Goal: Task Accomplishment & Management: Use online tool/utility

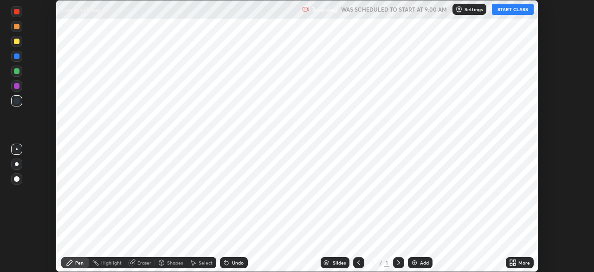
scroll to position [272, 594]
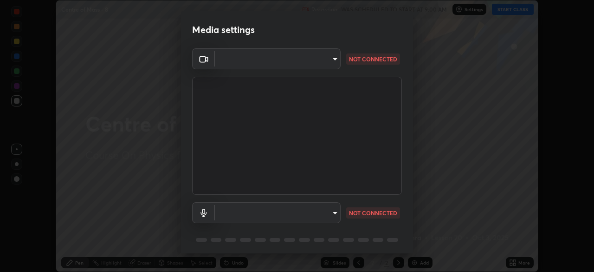
type input "e5f32b9a37d83756d2696e8423a1893a7de7eefef83412cf73fe4da3c4688103"
type input "f68c9ba91903ac9ba75504d23ca0c3c26111123a2a7878351e435c492be87537"
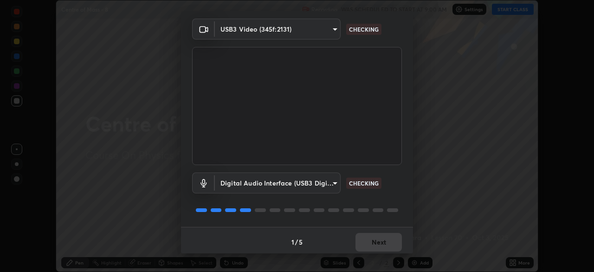
scroll to position [33, 0]
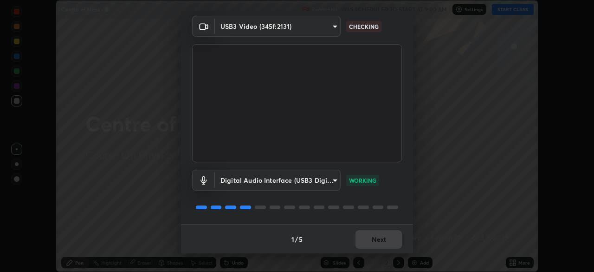
click at [377, 237] on div "1 / 5 Next" at bounding box center [297, 239] width 232 height 30
click at [372, 239] on button "Next" at bounding box center [379, 239] width 46 height 19
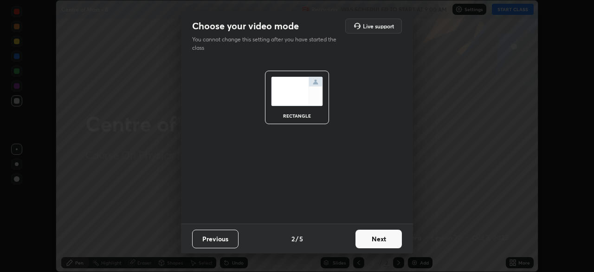
scroll to position [0, 0]
click at [379, 238] on button "Next" at bounding box center [379, 238] width 46 height 19
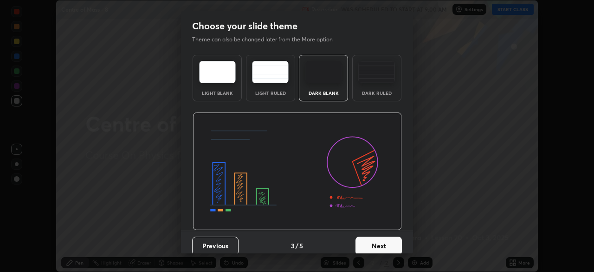
click at [383, 241] on button "Next" at bounding box center [379, 245] width 46 height 19
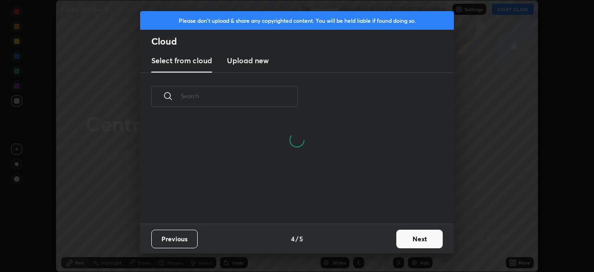
click at [412, 241] on button "Next" at bounding box center [420, 238] width 46 height 19
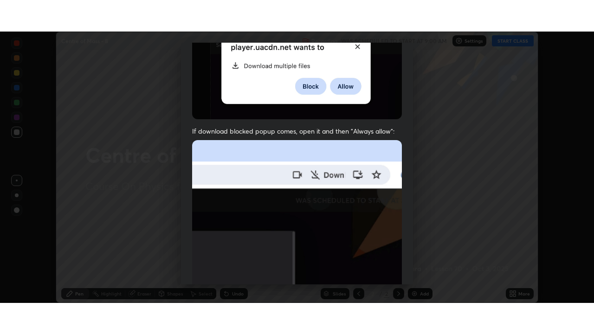
scroll to position [222, 0]
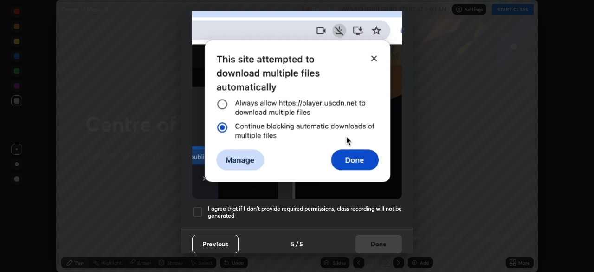
click at [341, 207] on h5 "I agree that if I don't provide required permissions, class recording will not …" at bounding box center [305, 212] width 194 height 14
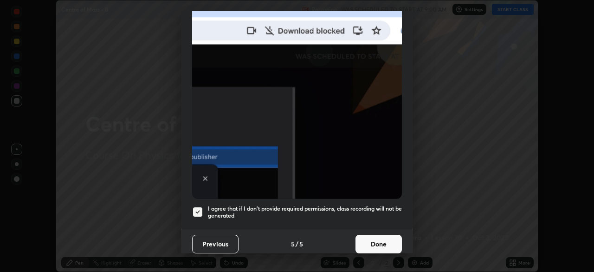
click at [363, 240] on button "Done" at bounding box center [379, 243] width 46 height 19
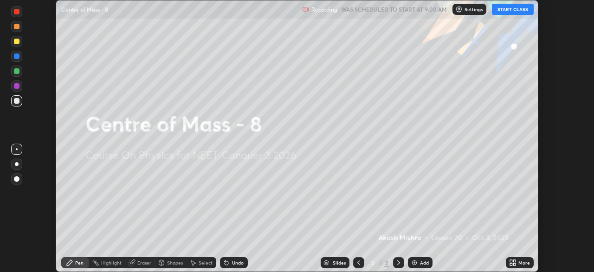
click at [512, 8] on button "START CLASS" at bounding box center [513, 9] width 42 height 11
click at [514, 262] on icon at bounding box center [512, 262] width 7 height 7
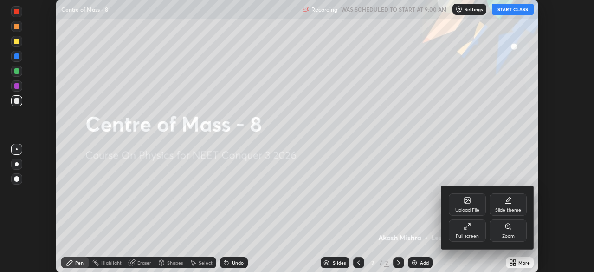
click at [465, 226] on icon at bounding box center [467, 225] width 7 height 7
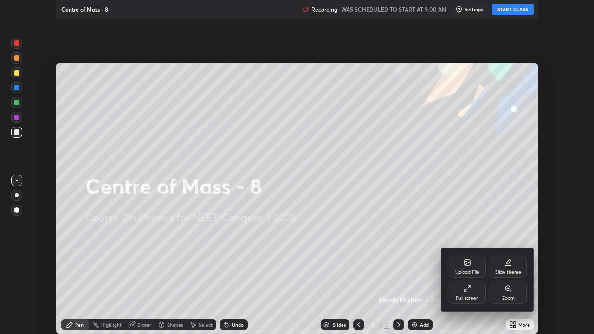
scroll to position [334, 594]
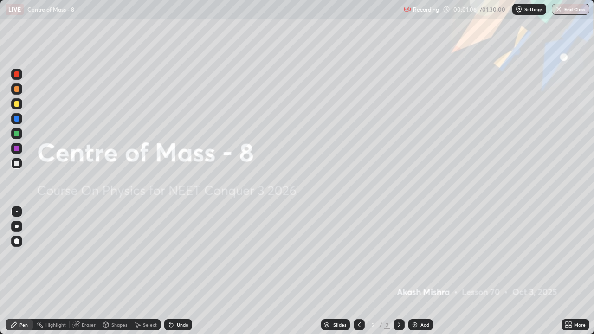
click at [416, 271] on img at bounding box center [414, 324] width 7 height 7
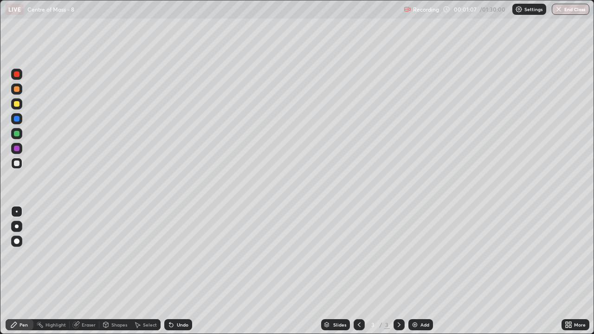
click at [19, 223] on div at bounding box center [16, 226] width 11 height 11
click at [177, 271] on div "Undo" at bounding box center [183, 325] width 12 height 5
click at [179, 271] on div "Undo" at bounding box center [178, 324] width 28 height 11
click at [17, 105] on div at bounding box center [17, 104] width 6 height 6
click at [19, 77] on div at bounding box center [17, 75] width 6 height 6
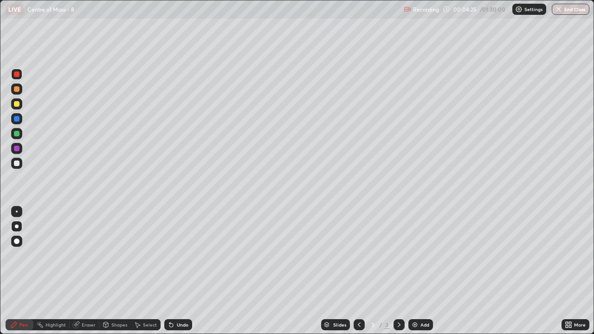
click at [17, 89] on div at bounding box center [17, 89] width 6 height 6
click at [18, 73] on div at bounding box center [17, 75] width 6 height 6
click at [175, 271] on div "Undo" at bounding box center [178, 324] width 28 height 11
click at [177, 271] on div "Undo" at bounding box center [183, 325] width 12 height 5
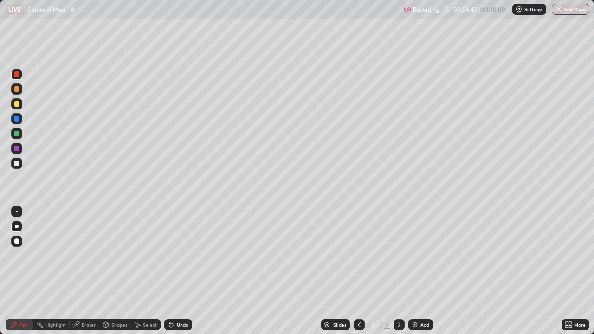
click at [175, 271] on div "Undo" at bounding box center [178, 324] width 28 height 11
click at [166, 271] on div "Undo" at bounding box center [178, 324] width 28 height 11
click at [19, 163] on div at bounding box center [17, 164] width 6 height 6
click at [17, 75] on div at bounding box center [17, 75] width 6 height 6
click at [175, 271] on div "Undo" at bounding box center [178, 324] width 28 height 11
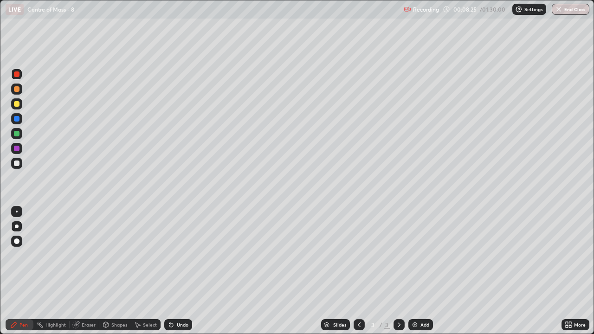
click at [178, 271] on div "Undo" at bounding box center [183, 325] width 12 height 5
click at [179, 271] on div "Undo" at bounding box center [183, 325] width 12 height 5
click at [180, 271] on div "Undo" at bounding box center [183, 325] width 12 height 5
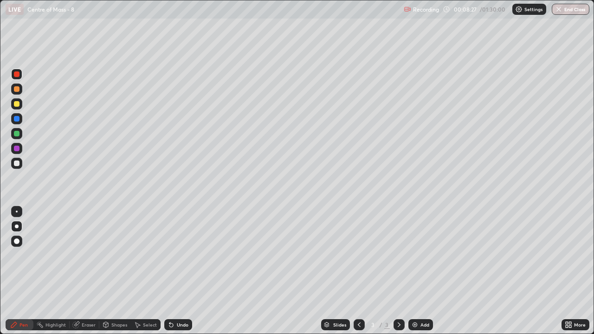
click at [180, 271] on div "Undo" at bounding box center [183, 325] width 12 height 5
click at [181, 271] on div "Undo" at bounding box center [183, 325] width 12 height 5
click at [177, 271] on div "Undo" at bounding box center [183, 325] width 12 height 5
click at [179, 271] on div "Undo" at bounding box center [183, 325] width 12 height 5
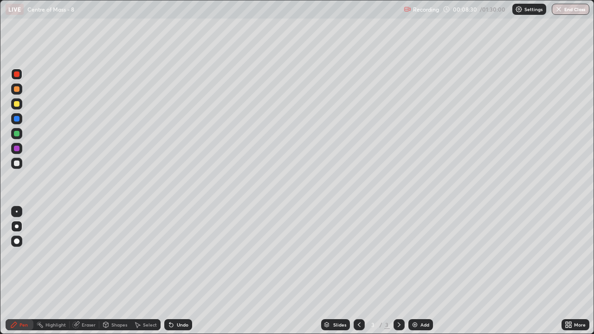
click at [180, 271] on div "Undo" at bounding box center [183, 325] width 12 height 5
click at [181, 271] on div "Undo" at bounding box center [183, 325] width 12 height 5
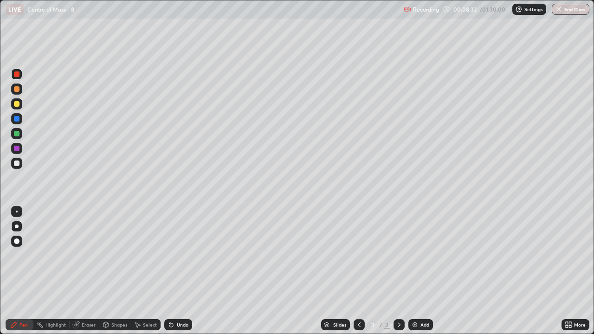
click at [181, 271] on div "Undo" at bounding box center [178, 324] width 28 height 11
click at [181, 271] on div "Undo" at bounding box center [183, 325] width 12 height 5
click at [177, 271] on div "Undo" at bounding box center [178, 324] width 28 height 11
click at [20, 137] on div at bounding box center [16, 133] width 11 height 11
click at [17, 149] on div at bounding box center [17, 149] width 6 height 6
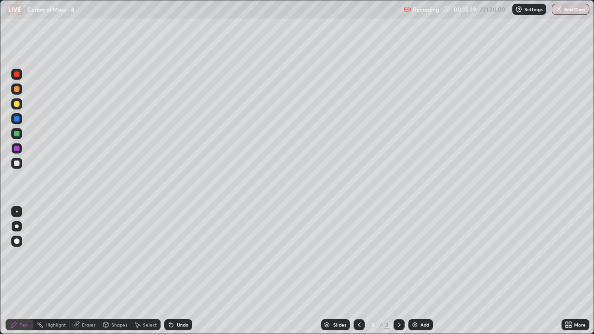
click at [17, 75] on div at bounding box center [17, 75] width 6 height 6
click at [19, 147] on div at bounding box center [17, 149] width 6 height 6
click at [18, 76] on div at bounding box center [17, 75] width 6 height 6
click at [177, 271] on div "Undo" at bounding box center [183, 325] width 12 height 5
click at [189, 271] on div "Undo" at bounding box center [178, 324] width 28 height 11
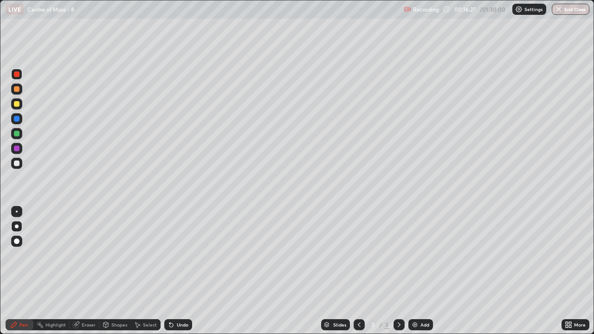
click at [19, 162] on div at bounding box center [17, 164] width 6 height 6
click at [83, 271] on div "Eraser" at bounding box center [89, 325] width 14 height 5
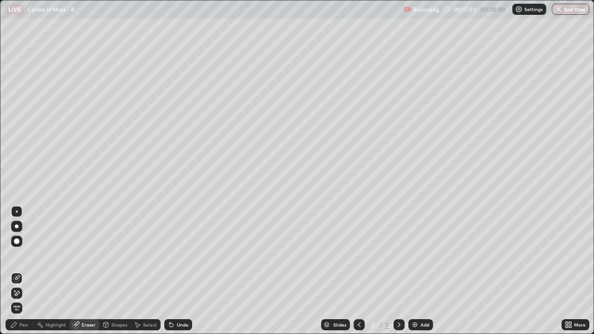
click at [14, 271] on icon at bounding box center [13, 324] width 7 height 7
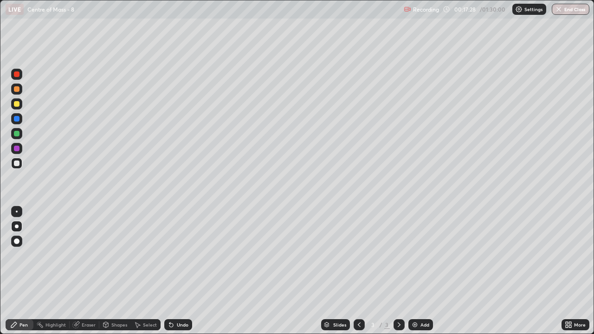
click at [16, 135] on div at bounding box center [17, 134] width 6 height 6
click at [412, 271] on div "Add" at bounding box center [421, 324] width 25 height 11
click at [19, 164] on div at bounding box center [17, 164] width 6 height 6
click at [180, 271] on div "Undo" at bounding box center [183, 325] width 12 height 5
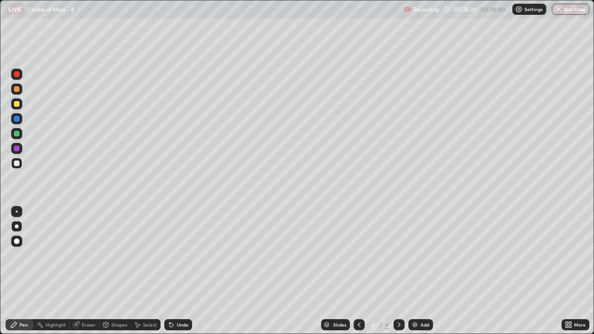
click at [416, 271] on img at bounding box center [414, 324] width 7 height 7
click at [184, 271] on div "Undo" at bounding box center [183, 325] width 12 height 5
click at [182, 271] on div "Undo" at bounding box center [178, 324] width 28 height 11
click at [145, 271] on div "Select" at bounding box center [150, 325] width 14 height 5
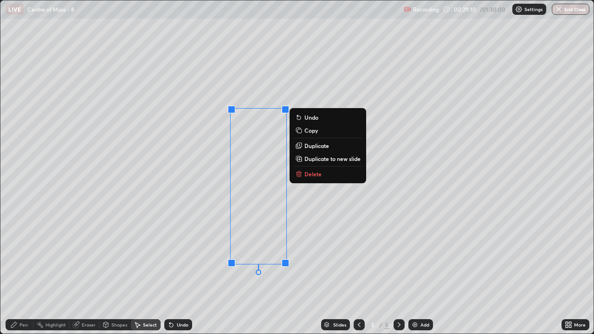
click at [245, 271] on div "0 ° Undo Copy Duplicate Duplicate to new slide Delete" at bounding box center [297, 167] width 594 height 334
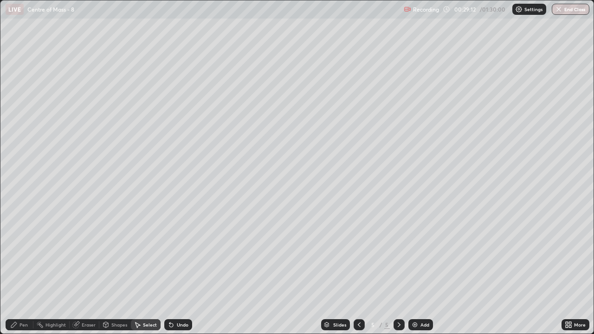
click at [28, 271] on div "Pen" at bounding box center [20, 324] width 28 height 11
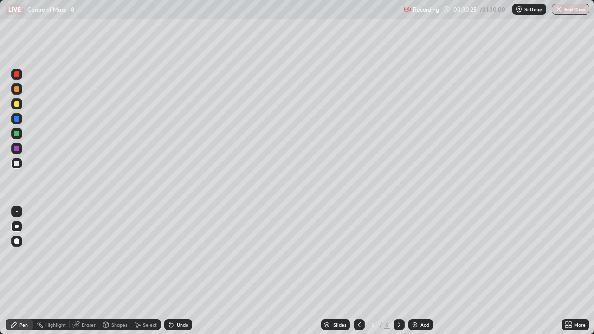
click at [179, 271] on div "Undo" at bounding box center [183, 325] width 12 height 5
click at [186, 271] on div "Undo" at bounding box center [178, 324] width 28 height 11
click at [20, 108] on div at bounding box center [16, 103] width 11 height 11
click at [16, 137] on div at bounding box center [16, 133] width 11 height 11
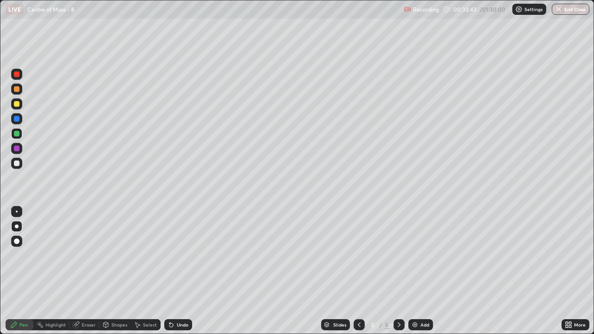
click at [19, 135] on div at bounding box center [17, 134] width 6 height 6
click at [17, 104] on div at bounding box center [17, 104] width 6 height 6
click at [17, 133] on div at bounding box center [17, 134] width 6 height 6
click at [175, 271] on div "Undo" at bounding box center [178, 324] width 28 height 11
click at [16, 164] on div at bounding box center [17, 164] width 6 height 6
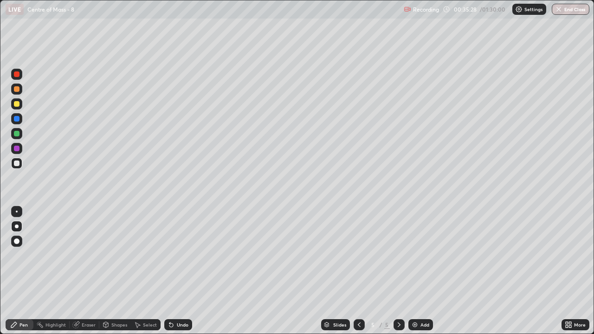
click at [183, 271] on div "Undo" at bounding box center [183, 325] width 12 height 5
click at [17, 132] on div at bounding box center [17, 134] width 6 height 6
click at [179, 271] on div "Undo" at bounding box center [183, 325] width 12 height 5
click at [177, 271] on div "Undo" at bounding box center [183, 325] width 12 height 5
click at [420, 271] on div "Add" at bounding box center [421, 324] width 25 height 11
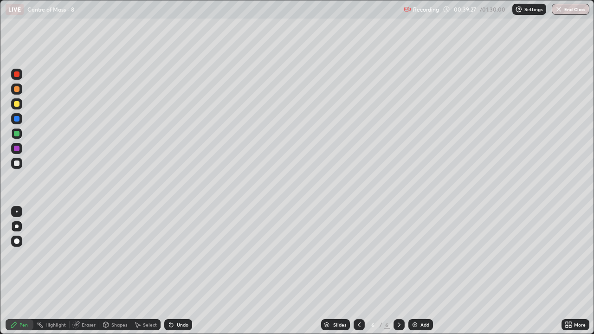
click at [17, 165] on div at bounding box center [17, 164] width 6 height 6
click at [180, 271] on div "Undo" at bounding box center [178, 324] width 28 height 11
click at [17, 105] on div at bounding box center [17, 104] width 6 height 6
click at [18, 164] on div at bounding box center [17, 164] width 6 height 6
click at [18, 91] on div at bounding box center [17, 89] width 6 height 6
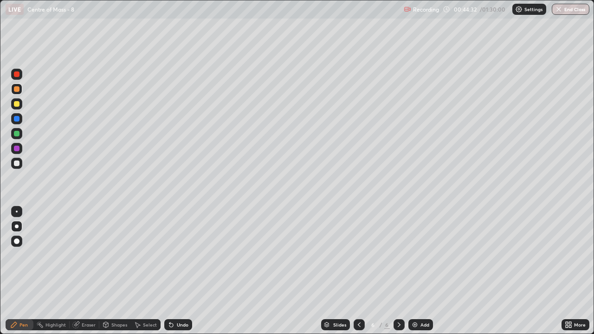
click at [88, 271] on div "Eraser" at bounding box center [89, 325] width 14 height 5
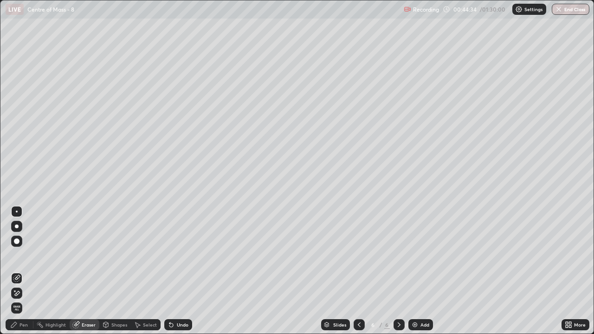
click at [144, 271] on div "Select" at bounding box center [146, 324] width 30 height 11
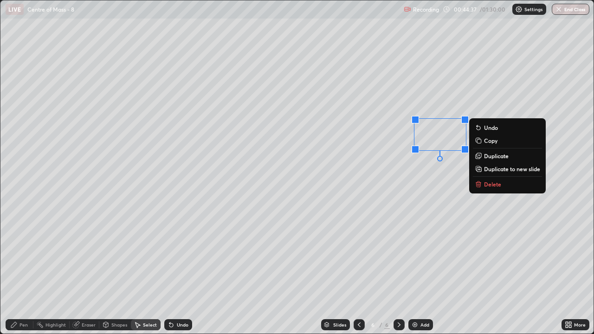
click at [413, 170] on div "0 ° Undo Copy Duplicate Duplicate to new slide Delete" at bounding box center [297, 167] width 594 height 334
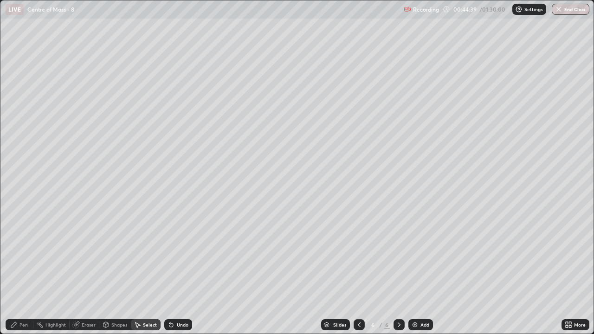
click at [20, 271] on div "Pen" at bounding box center [24, 325] width 8 height 5
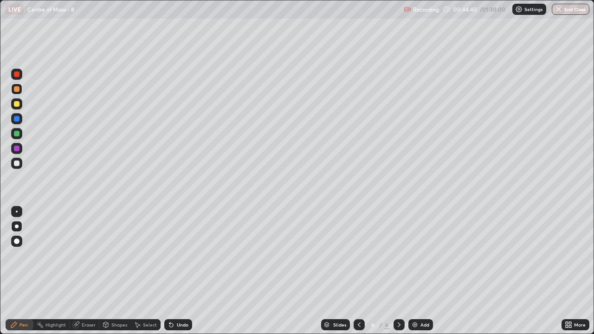
click at [17, 106] on div at bounding box center [17, 104] width 6 height 6
click at [175, 271] on div "Undo" at bounding box center [178, 324] width 28 height 11
click at [177, 271] on div "Undo" at bounding box center [183, 325] width 12 height 5
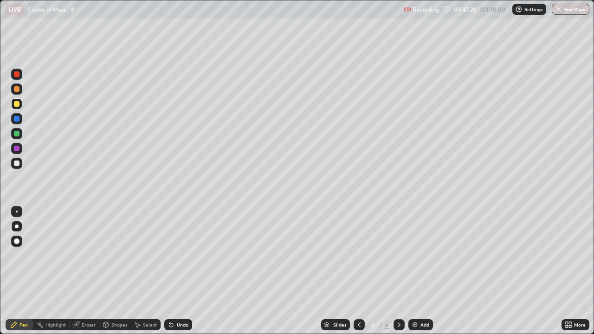
click at [413, 271] on img at bounding box center [414, 324] width 7 height 7
click at [17, 163] on div at bounding box center [17, 164] width 6 height 6
click at [175, 271] on div "Undo" at bounding box center [178, 324] width 28 height 11
click at [182, 271] on div "Undo" at bounding box center [183, 325] width 12 height 5
click at [177, 271] on div "Undo" at bounding box center [183, 325] width 12 height 5
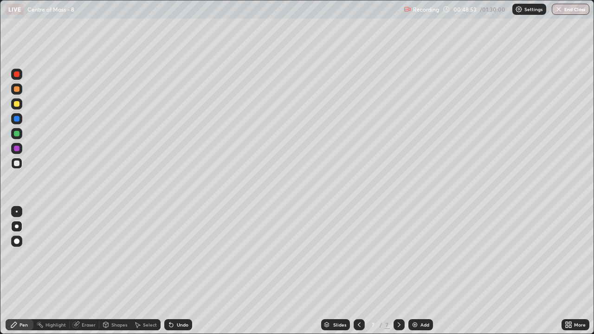
click at [174, 271] on icon at bounding box center [171, 324] width 7 height 7
click at [18, 106] on div at bounding box center [17, 104] width 6 height 6
click at [88, 271] on div "Eraser" at bounding box center [89, 325] width 14 height 5
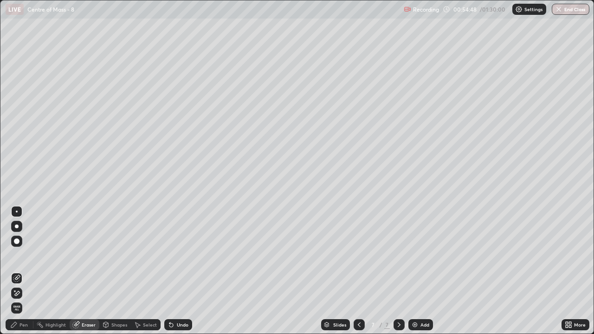
click at [22, 271] on div "Pen" at bounding box center [24, 325] width 8 height 5
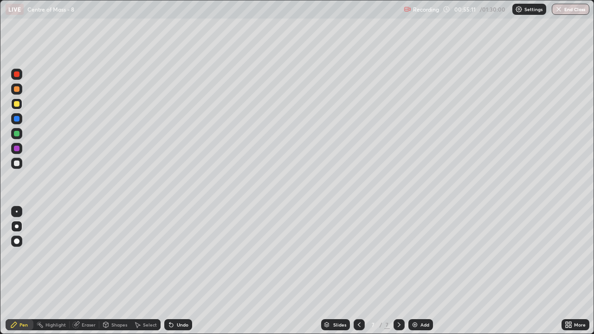
click at [180, 271] on div "Undo" at bounding box center [183, 325] width 12 height 5
click at [177, 271] on div "Undo" at bounding box center [183, 325] width 12 height 5
click at [416, 271] on img at bounding box center [414, 324] width 7 height 7
click at [17, 104] on div at bounding box center [17, 104] width 6 height 6
click at [18, 164] on div at bounding box center [17, 164] width 6 height 6
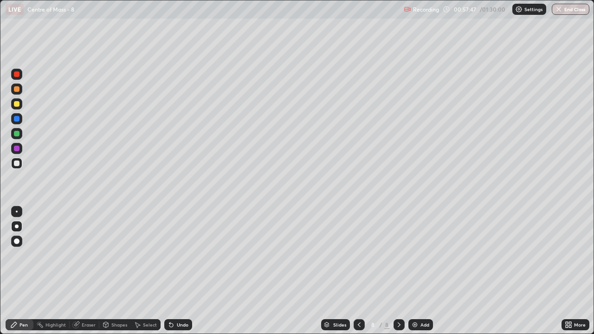
click at [17, 135] on div at bounding box center [17, 134] width 6 height 6
click at [18, 163] on div at bounding box center [17, 164] width 6 height 6
click at [183, 271] on div "Undo" at bounding box center [183, 325] width 12 height 5
click at [184, 271] on div "Undo" at bounding box center [183, 325] width 12 height 5
click at [186, 271] on div "Undo" at bounding box center [183, 325] width 12 height 5
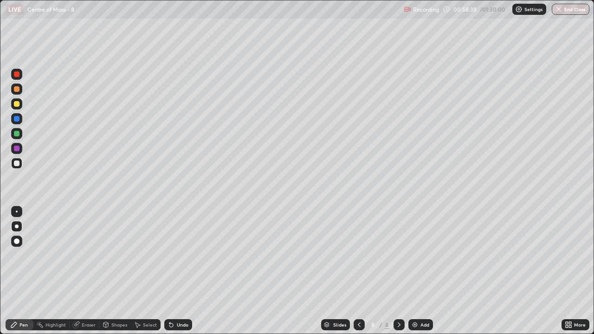
click at [21, 106] on div at bounding box center [16, 103] width 11 height 11
click at [182, 271] on div "Undo" at bounding box center [183, 325] width 12 height 5
click at [181, 271] on div "Undo" at bounding box center [183, 325] width 12 height 5
click at [180, 271] on div "Undo" at bounding box center [183, 325] width 12 height 5
click at [185, 271] on div "Undo" at bounding box center [178, 324] width 28 height 11
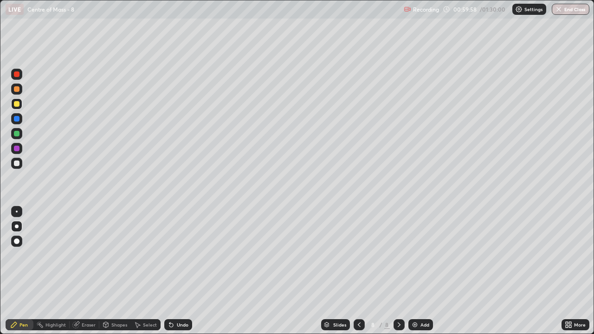
click at [16, 163] on div at bounding box center [17, 164] width 6 height 6
click at [180, 271] on div "Undo" at bounding box center [183, 325] width 12 height 5
click at [20, 105] on div at bounding box center [16, 103] width 11 height 11
click at [17, 163] on div at bounding box center [17, 164] width 6 height 6
click at [22, 166] on div at bounding box center [16, 163] width 11 height 11
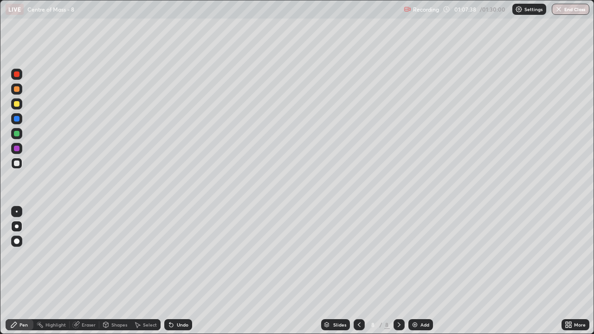
click at [180, 271] on div "Undo" at bounding box center [183, 325] width 12 height 5
click at [177, 271] on div "Undo" at bounding box center [178, 324] width 28 height 11
click at [175, 271] on div "Undo" at bounding box center [178, 324] width 28 height 11
click at [177, 271] on div "Undo" at bounding box center [183, 325] width 12 height 5
click at [19, 163] on div at bounding box center [17, 164] width 6 height 6
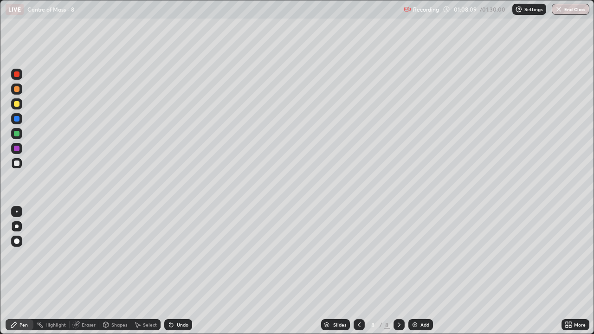
click at [15, 134] on div at bounding box center [17, 134] width 6 height 6
click at [177, 271] on div "Undo" at bounding box center [183, 325] width 12 height 5
click at [412, 271] on img at bounding box center [414, 324] width 7 height 7
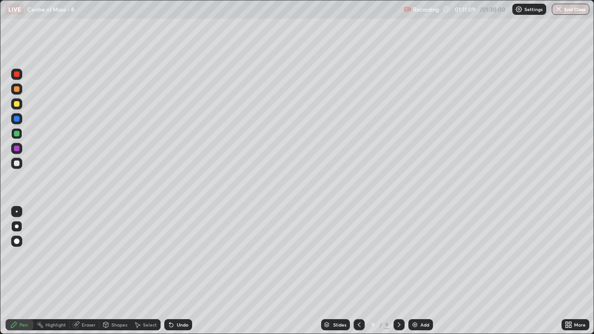
click at [113, 271] on div "Shapes" at bounding box center [119, 325] width 16 height 5
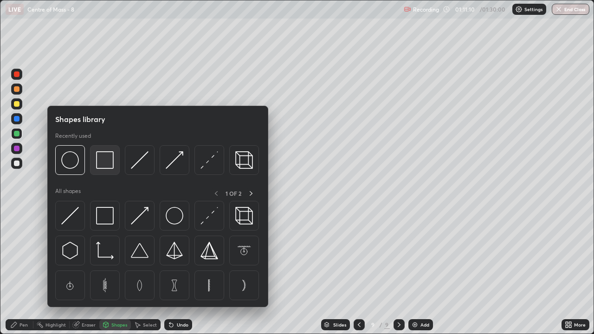
click at [105, 164] on img at bounding box center [105, 160] width 18 height 18
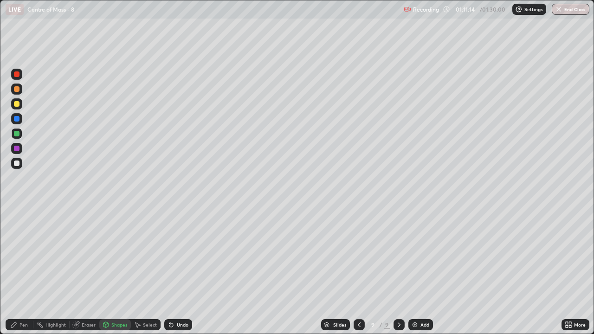
click at [23, 271] on div "Pen" at bounding box center [24, 325] width 8 height 5
click at [89, 271] on div "Eraser" at bounding box center [89, 325] width 14 height 5
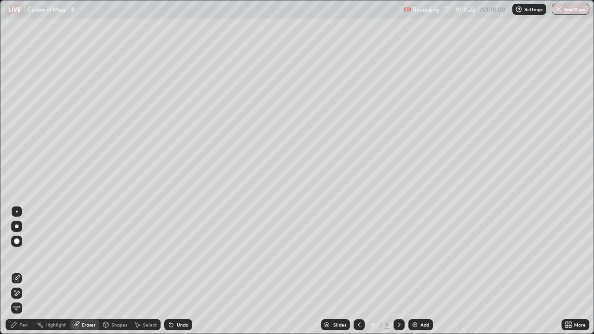
click at [24, 271] on div "Pen" at bounding box center [24, 325] width 8 height 5
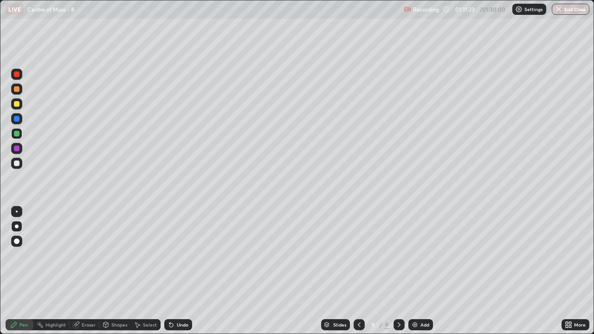
click at [18, 163] on div at bounding box center [17, 164] width 6 height 6
click at [177, 271] on div "Undo" at bounding box center [183, 325] width 12 height 5
click at [20, 106] on div at bounding box center [16, 103] width 11 height 11
click at [17, 163] on div at bounding box center [17, 164] width 6 height 6
click at [17, 134] on div at bounding box center [17, 134] width 6 height 6
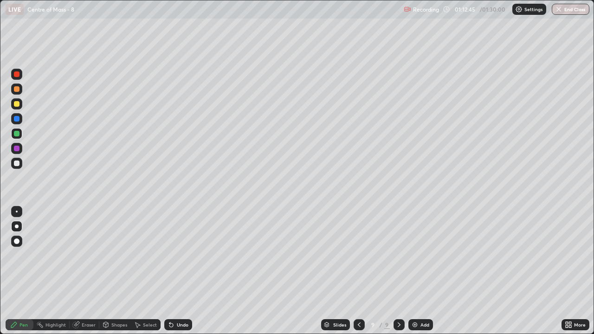
click at [20, 163] on div at bounding box center [16, 163] width 11 height 11
click at [19, 135] on div at bounding box center [17, 134] width 6 height 6
click at [20, 165] on div at bounding box center [16, 163] width 11 height 11
click at [18, 105] on div at bounding box center [17, 104] width 6 height 6
click at [18, 135] on div at bounding box center [17, 134] width 6 height 6
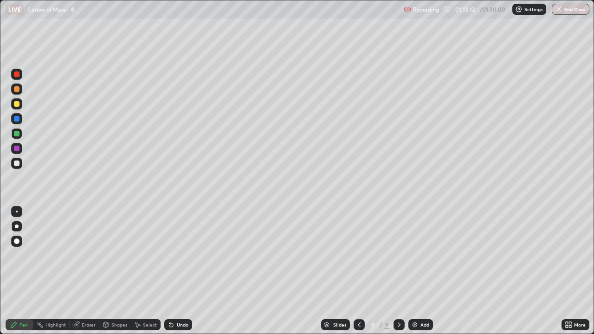
click at [16, 104] on div at bounding box center [17, 104] width 6 height 6
click at [19, 136] on div at bounding box center [17, 134] width 6 height 6
click at [18, 164] on div at bounding box center [17, 164] width 6 height 6
click at [21, 103] on div at bounding box center [16, 103] width 11 height 11
click at [18, 91] on div at bounding box center [17, 89] width 6 height 6
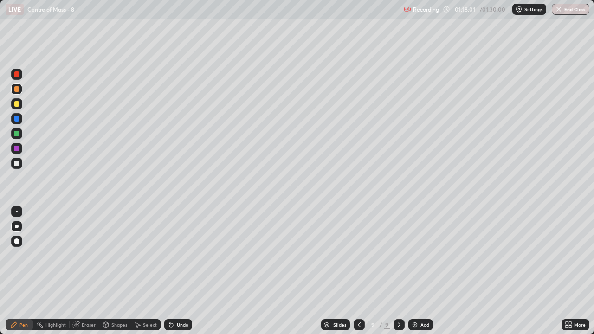
click at [16, 134] on div at bounding box center [17, 134] width 6 height 6
click at [19, 73] on div at bounding box center [17, 75] width 6 height 6
click at [20, 164] on div at bounding box center [16, 163] width 11 height 11
click at [568, 8] on button "End Class" at bounding box center [571, 9] width 38 height 11
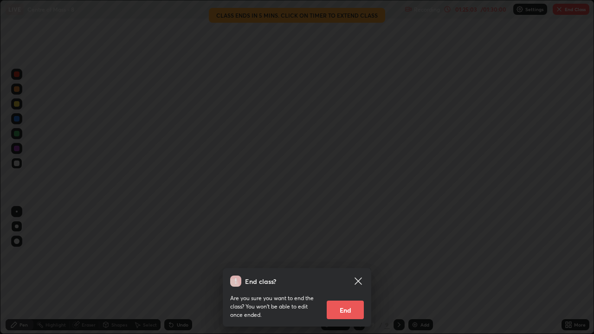
click at [336, 271] on button "End" at bounding box center [345, 310] width 37 height 19
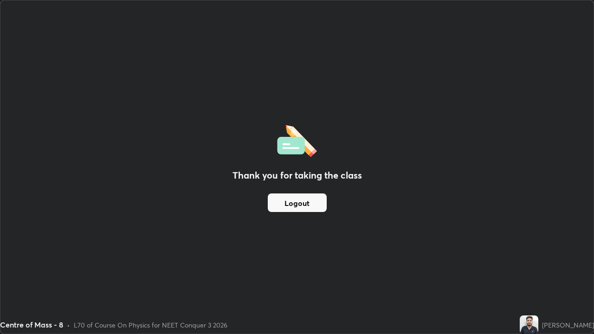
click at [291, 200] on button "Logout" at bounding box center [297, 203] width 59 height 19
